Goal: Task Accomplishment & Management: Use online tool/utility

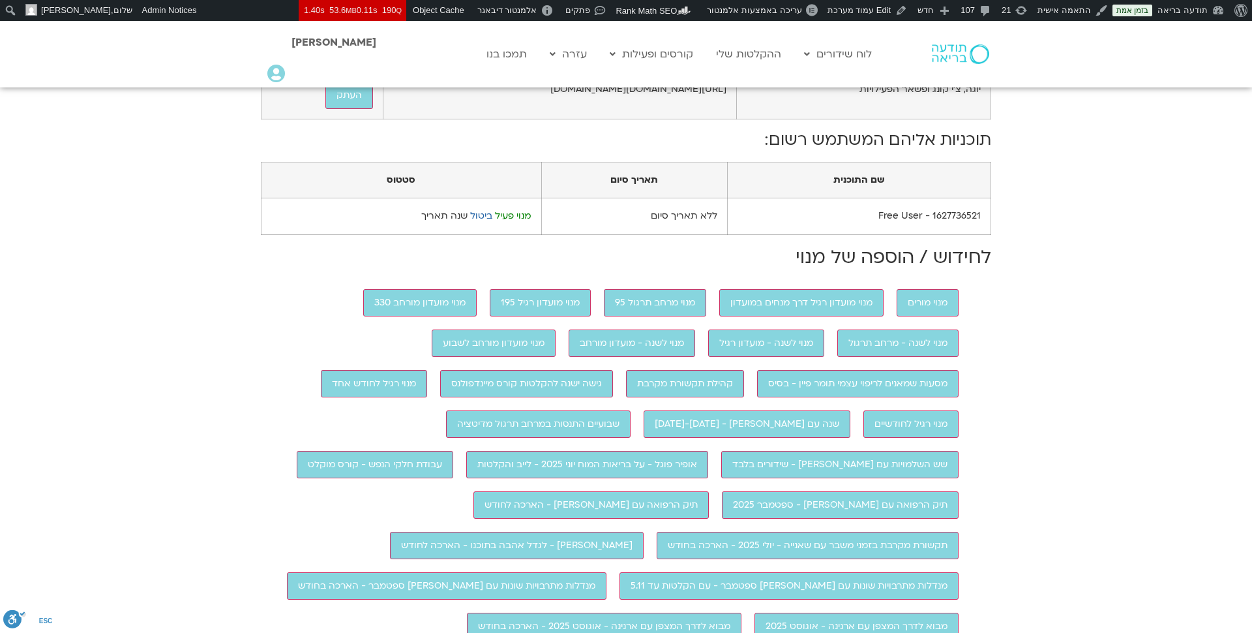
scroll to position [713, 0]
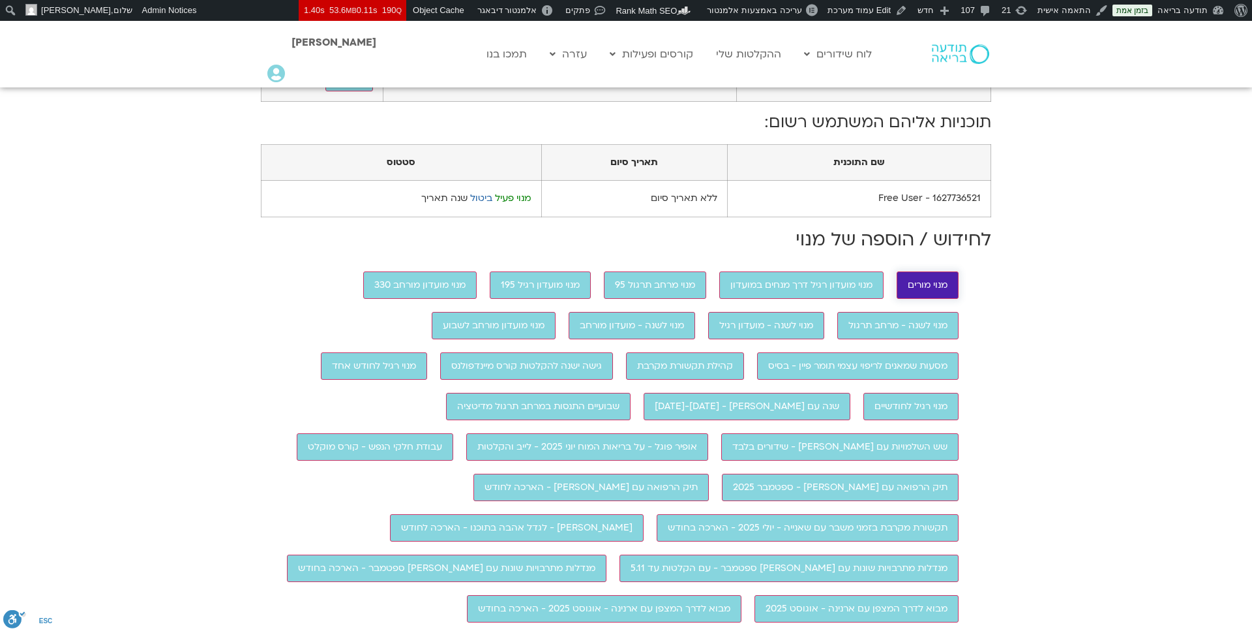
click at [950, 299] on input "מנוי מורים" at bounding box center [928, 284] width 62 height 27
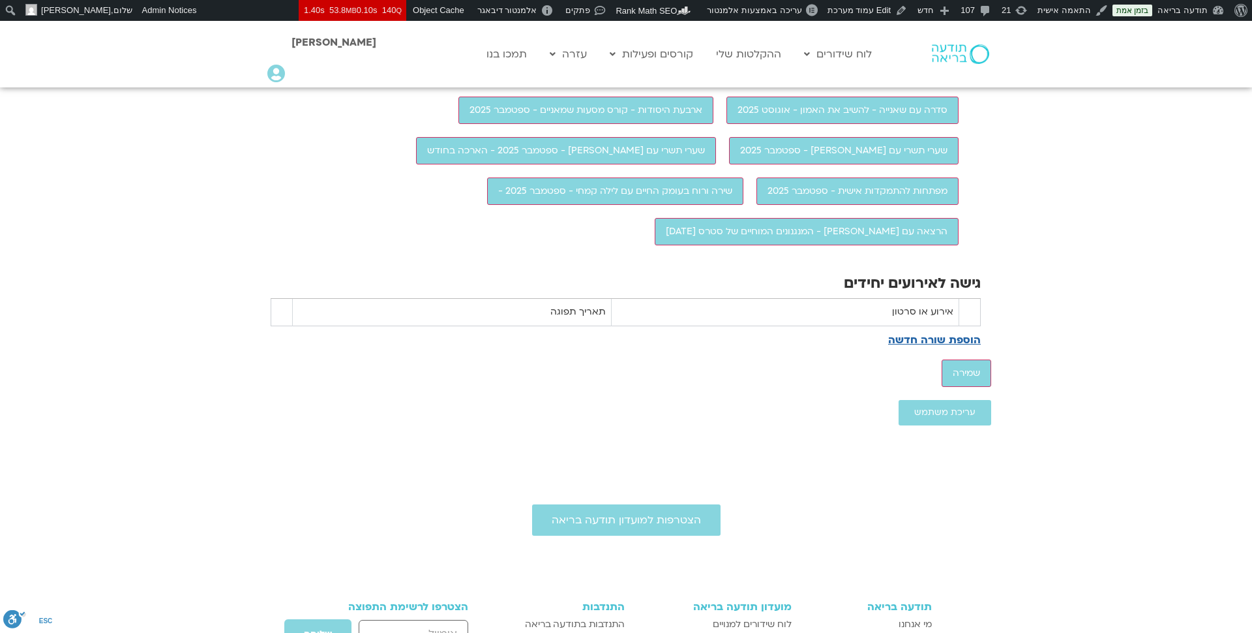
scroll to position [1346, 0]
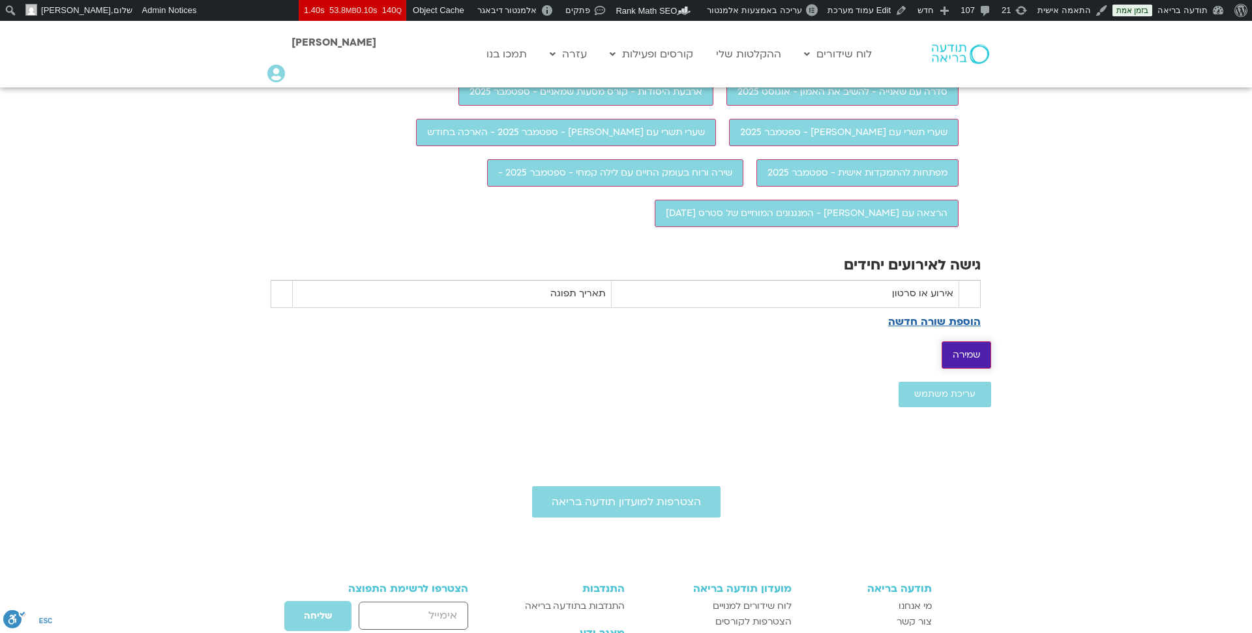
click at [979, 368] on input "שמירה" at bounding box center [967, 354] width 50 height 27
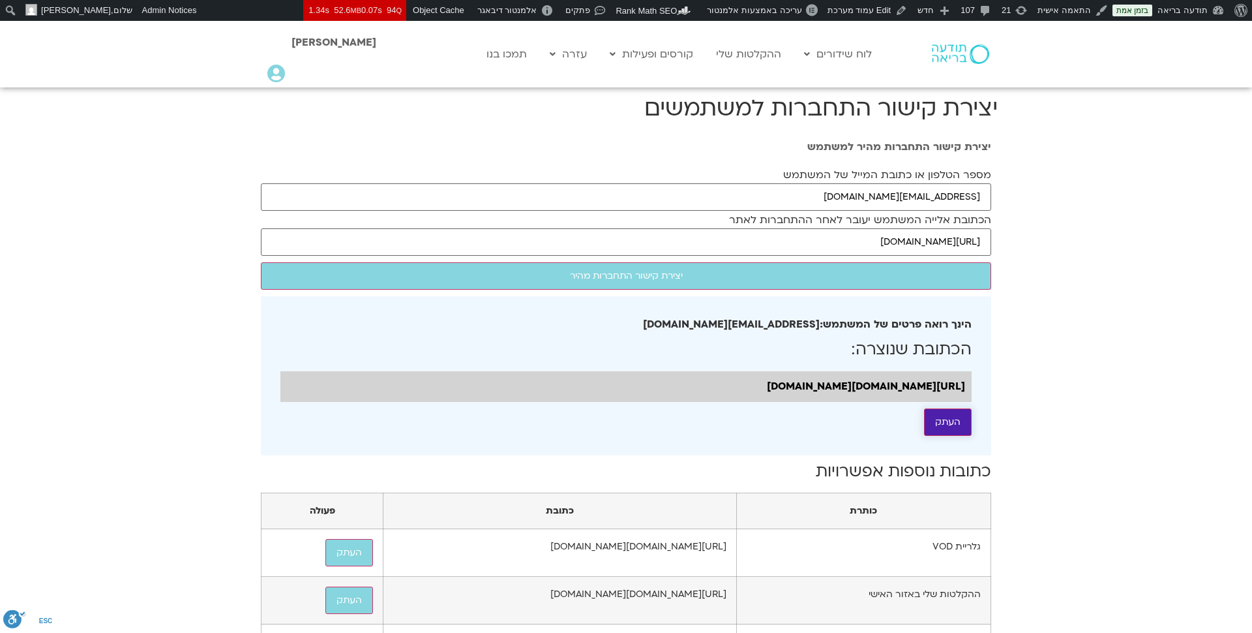
click at [942, 434] on button "העתק" at bounding box center [948, 421] width 48 height 27
